Goal: Task Accomplishment & Management: Complete application form

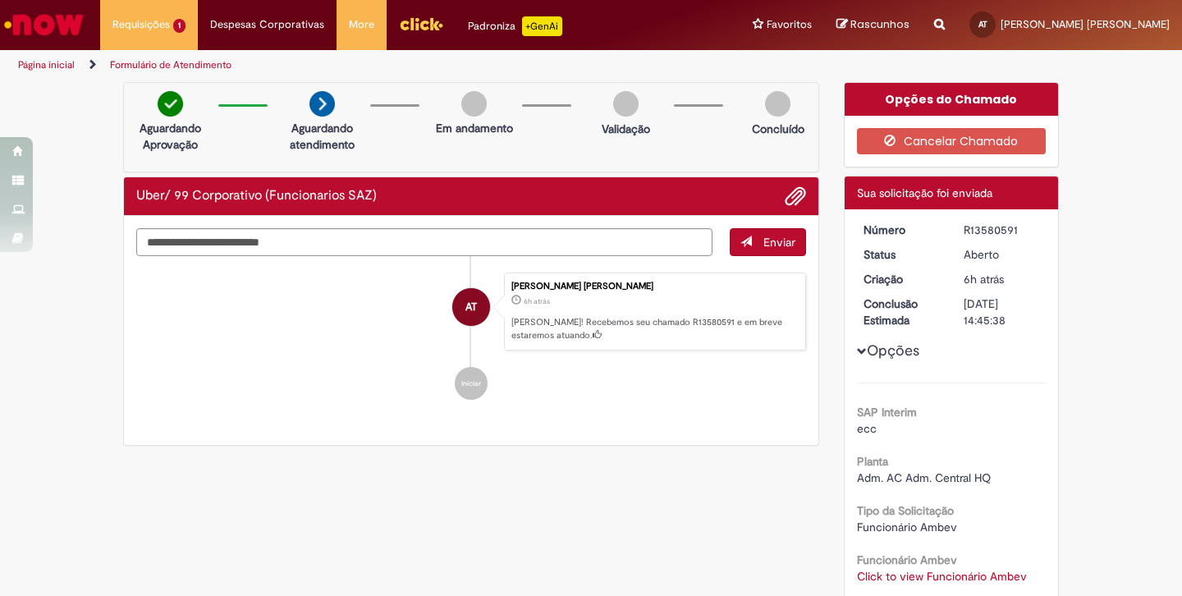
click at [637, 429] on div "Enviar AT Ariadne Niemeyer Arnaud Dos Santos Travassos 6h atrás 6 horas atrás O…" at bounding box center [471, 331] width 695 height 230
click at [0, 0] on button "Opções" at bounding box center [0, 0] width 0 height 0
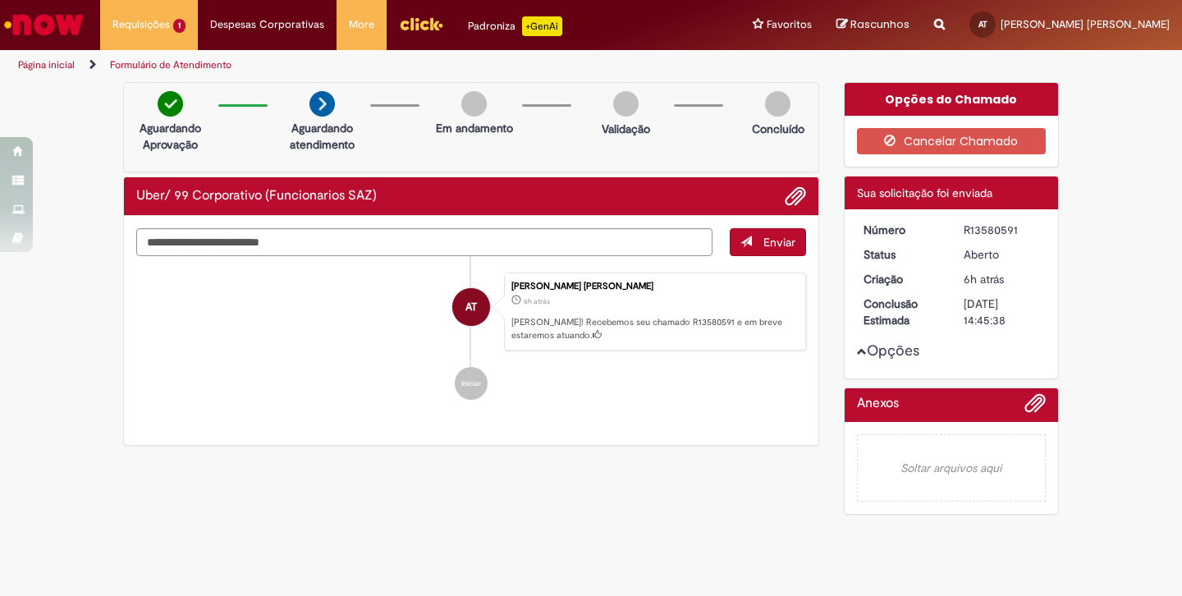
click at [0, 0] on button "Opções" at bounding box center [0, 0] width 0 height 0
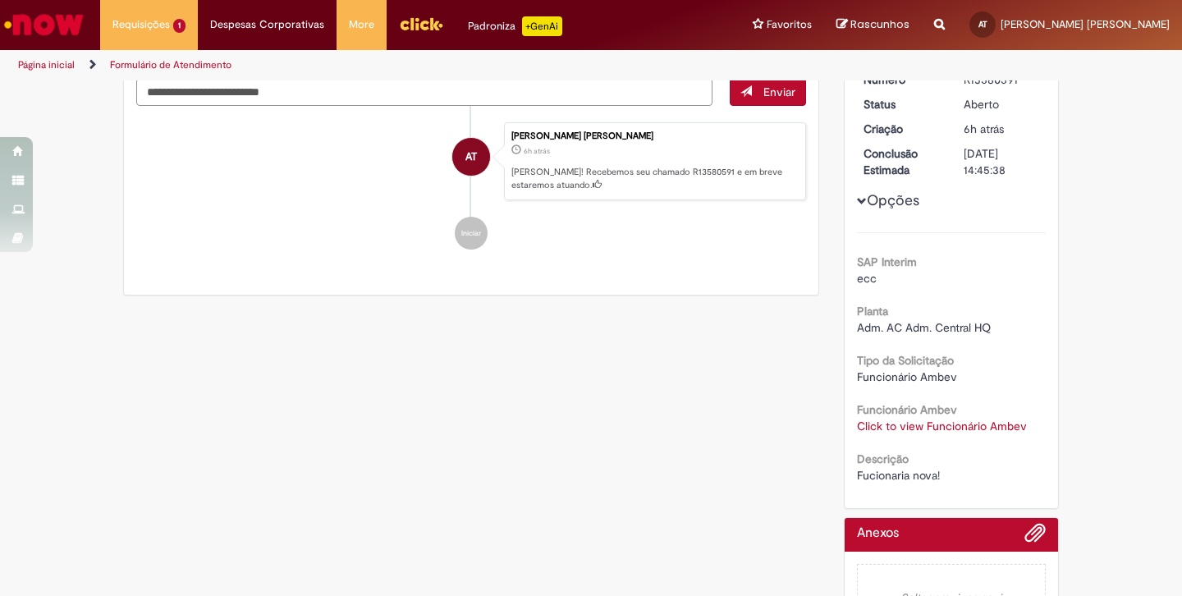
scroll to position [207, 0]
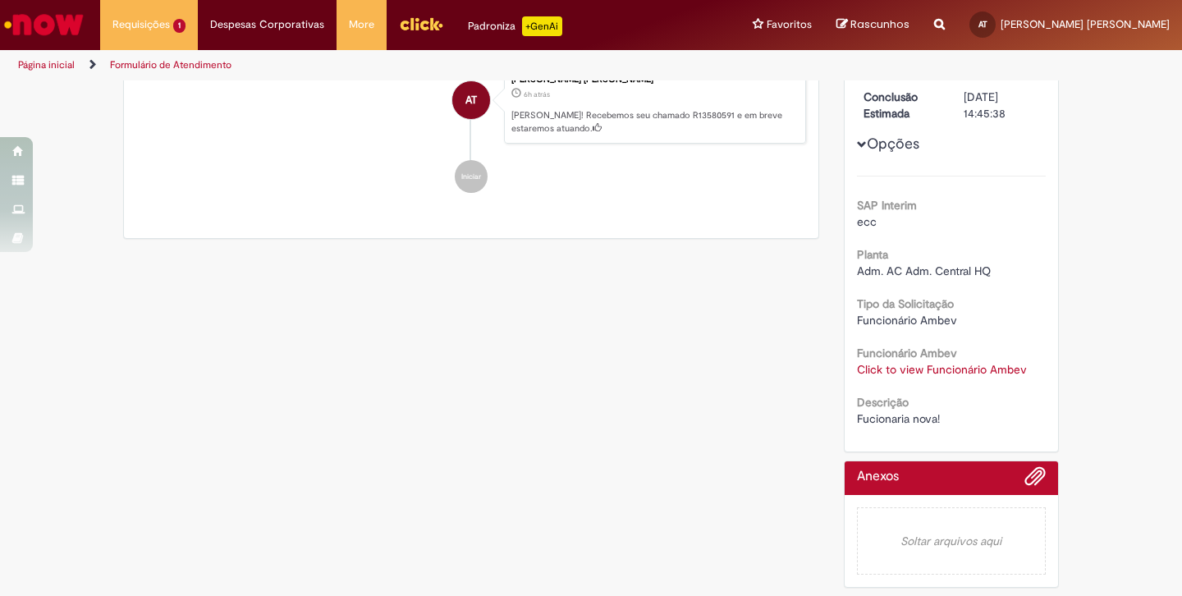
click at [918, 416] on span "Fucionaria nova!" at bounding box center [898, 418] width 83 height 15
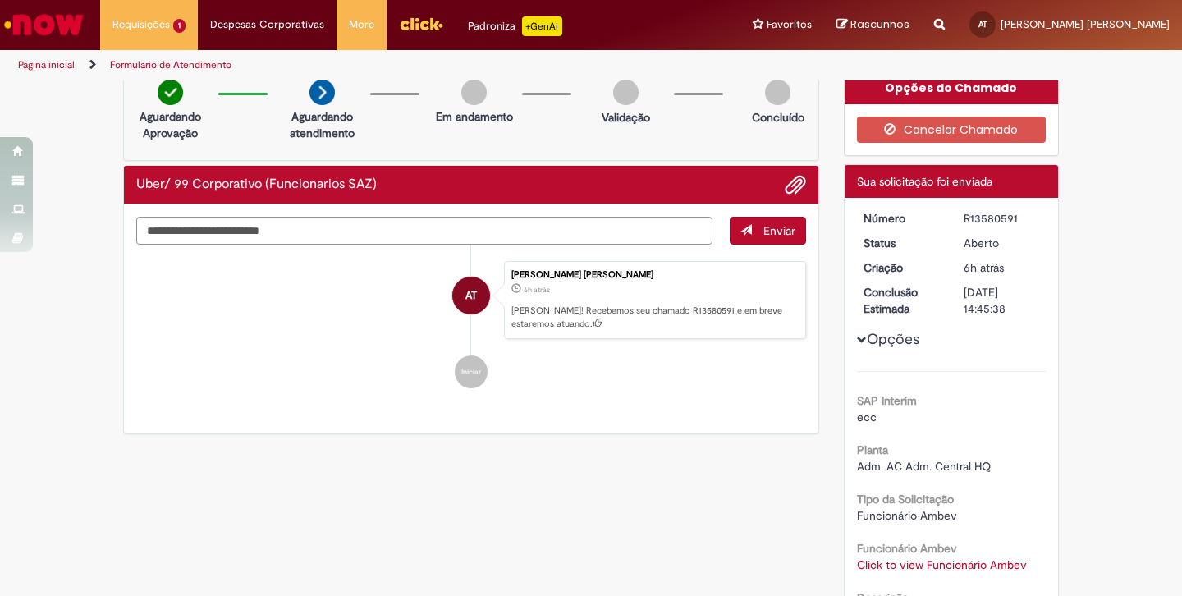
scroll to position [0, 0]
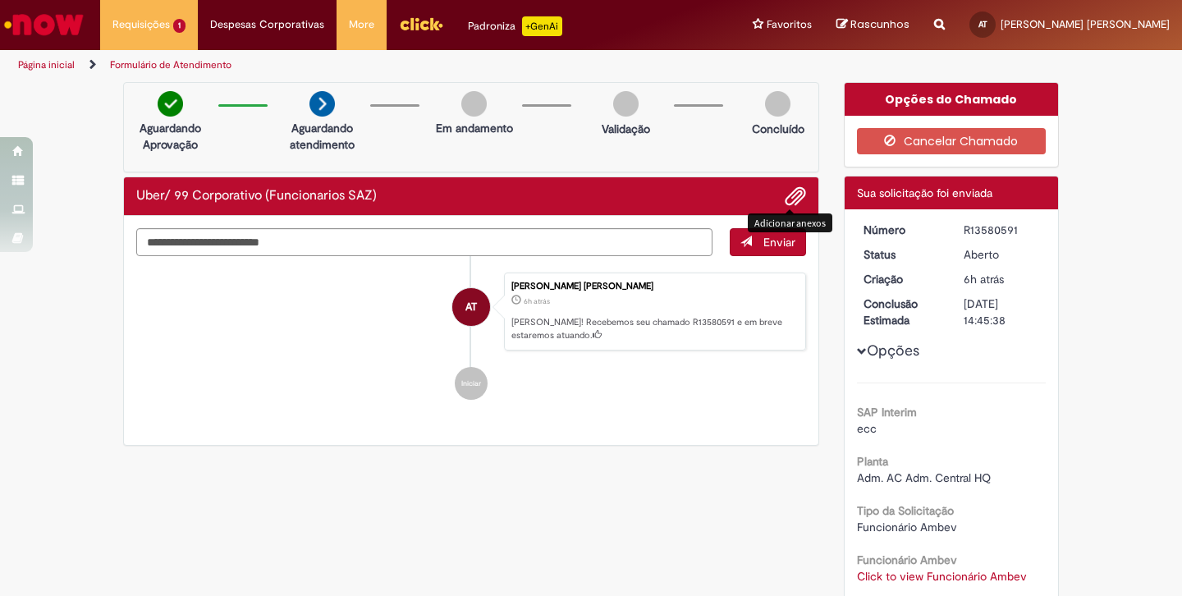
click at [792, 193] on span "Adicionar anexos" at bounding box center [796, 197] width 20 height 20
click at [1068, 344] on div "Verificar Código de Barras Aguardando Aprovação Aguardando atendimento Em andam…" at bounding box center [591, 442] width 1182 height 721
click at [791, 202] on span "Adicionar anexos" at bounding box center [796, 197] width 20 height 20
click at [955, 575] on link "Click to view Funcionário Ambev" at bounding box center [942, 576] width 170 height 15
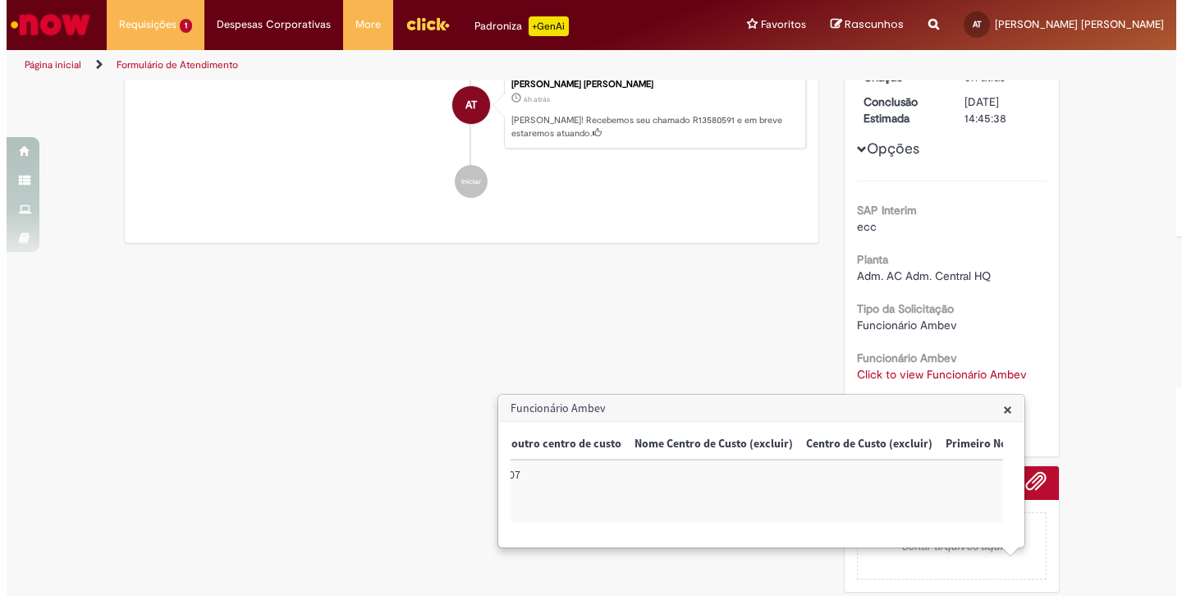
scroll to position [0, 963]
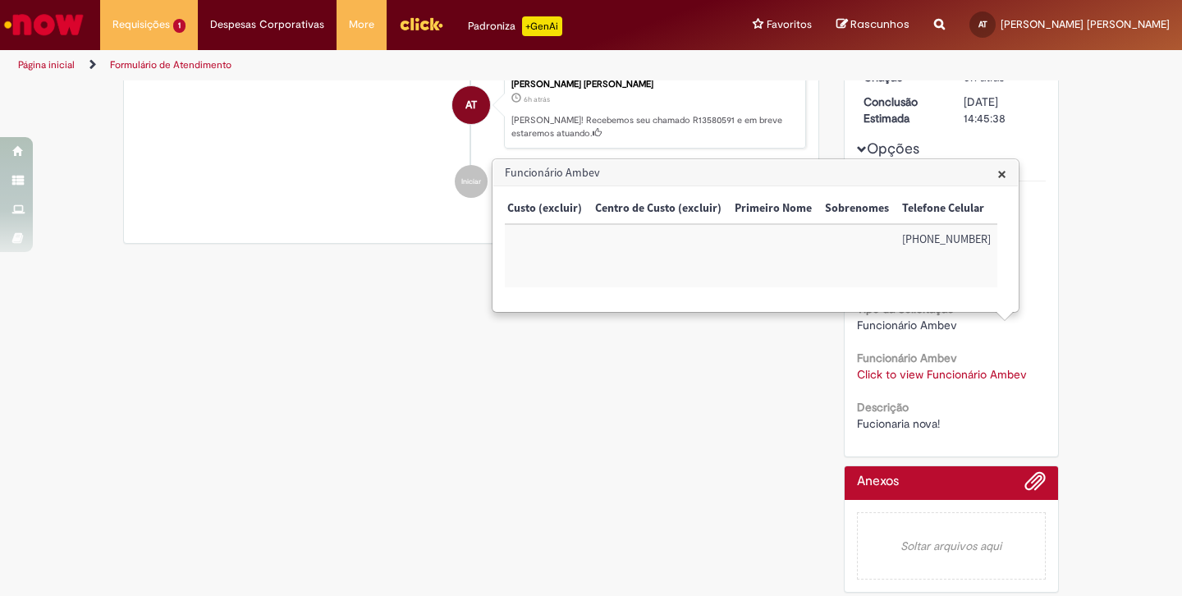
click at [1114, 332] on div "Verificar Código de Barras Aguardando Aprovação Aguardando atendimento Em andam…" at bounding box center [591, 240] width 1182 height 721
click at [1003, 170] on span "×" at bounding box center [1002, 174] width 9 height 22
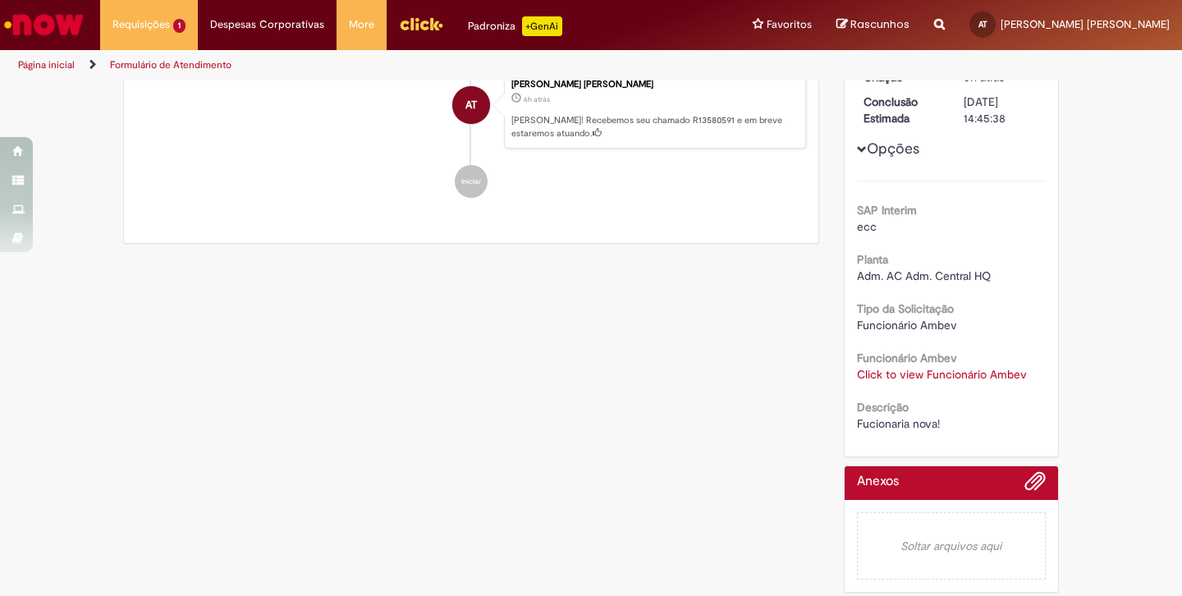
click at [1131, 174] on div "Verificar Código de Barras Aguardando Aprovação Aguardando atendimento Em andam…" at bounding box center [591, 240] width 1182 height 721
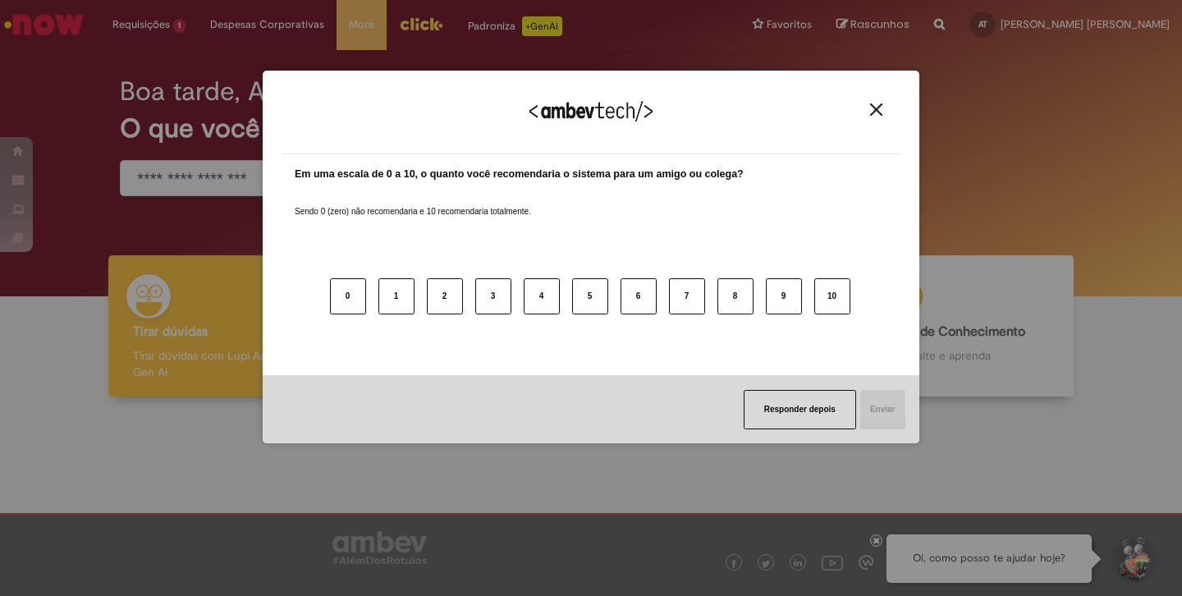
click at [875, 113] on img "Close" at bounding box center [876, 109] width 12 height 12
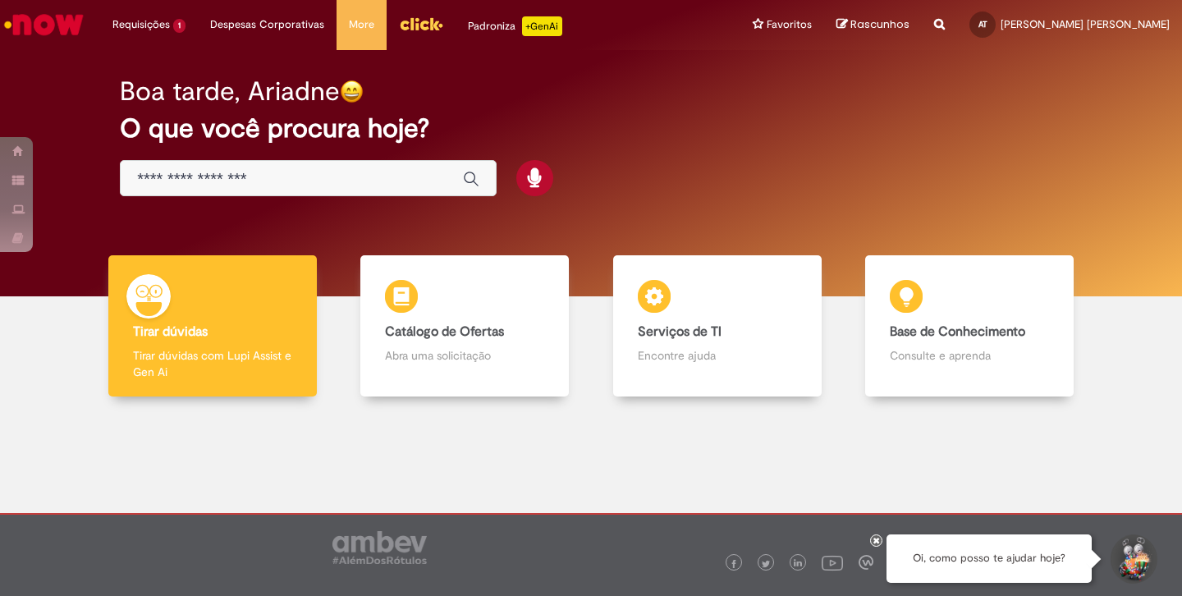
click at [402, 26] on img "Menu Cabeçalho" at bounding box center [421, 23] width 44 height 25
click at [874, 535] on div at bounding box center [876, 541] width 12 height 12
